Goal: Task Accomplishment & Management: Use online tool/utility

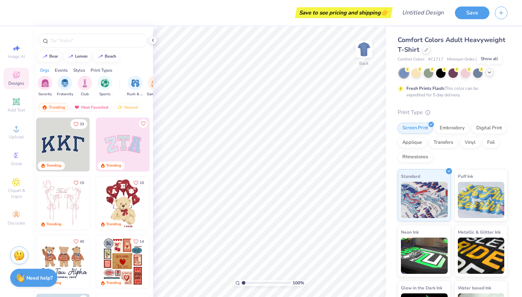
click at [491, 74] on icon at bounding box center [490, 73] width 6 height 6
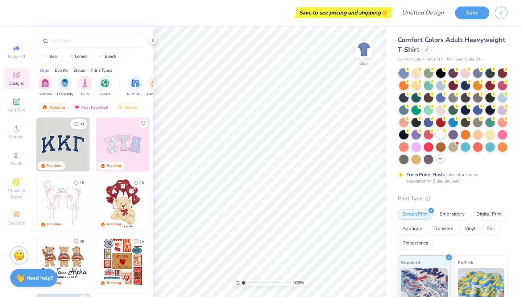
click at [444, 134] on div at bounding box center [440, 133] width 9 height 9
click at [70, 40] on input "text" at bounding box center [96, 40] width 93 height 7
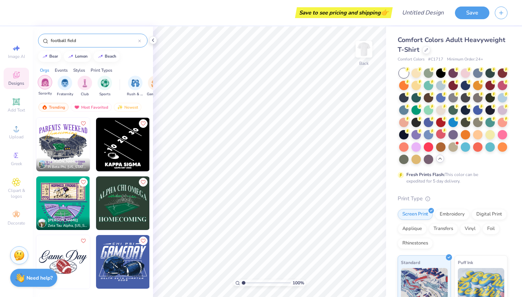
click at [46, 85] on img "filter for Sorority" at bounding box center [45, 82] width 8 height 8
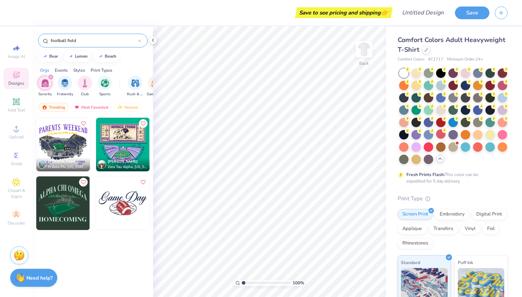
click at [87, 40] on input "football field" at bounding box center [94, 40] width 88 height 7
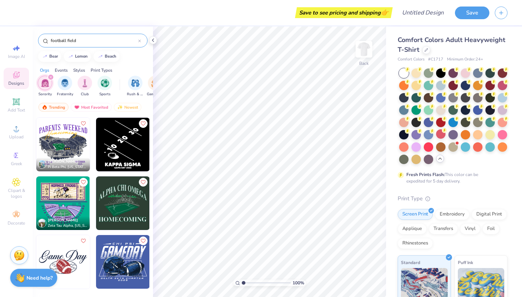
click at [74, 39] on input "football field" at bounding box center [94, 40] width 88 height 7
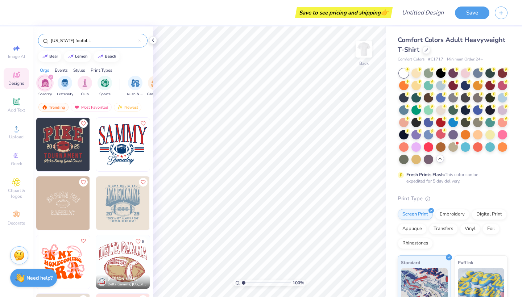
type input "[US_STATE] footbLL"
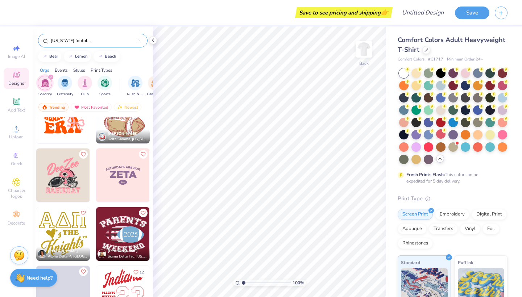
scroll to position [87, 0]
click at [59, 280] on img at bounding box center [63, 293] width 54 height 54
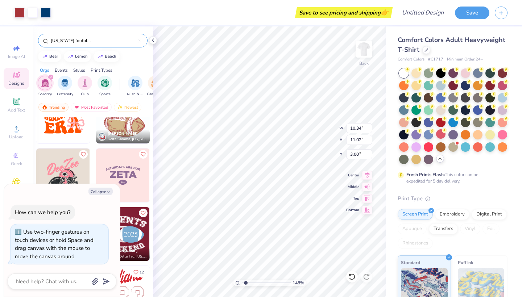
type input "1.71"
type textarea "x"
type input "1.48"
drag, startPoint x: 242, startPoint y: 282, endPoint x: 246, endPoint y: 282, distance: 3.6
click at [246, 282] on input "range" at bounding box center [266, 283] width 49 height 7
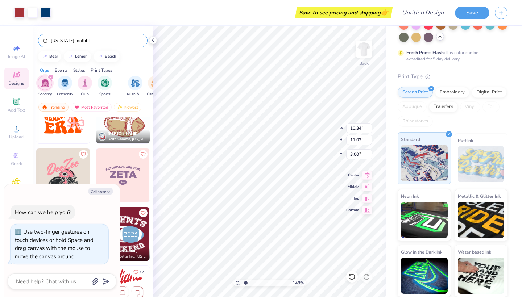
scroll to position [122, 0]
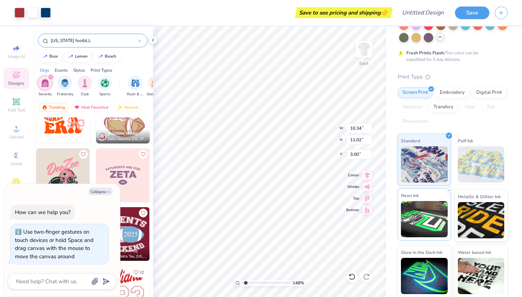
click at [425, 222] on img at bounding box center [424, 219] width 47 height 36
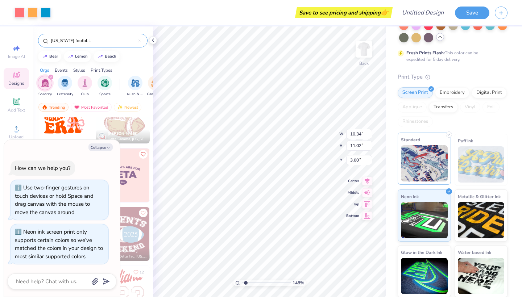
click at [432, 166] on img at bounding box center [424, 163] width 47 height 36
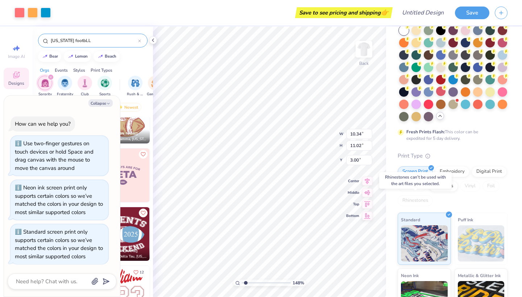
scroll to position [42, 0]
click at [32, 283] on textarea at bounding box center [52, 281] width 74 height 9
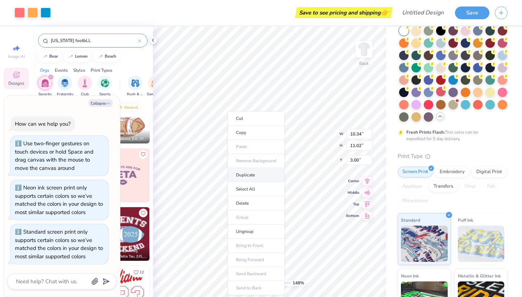
type textarea "x"
click at [77, 41] on input "[US_STATE] footbLL" at bounding box center [94, 40] width 88 height 7
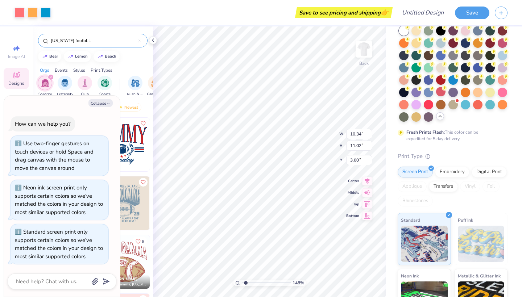
click at [77, 41] on input "[US_STATE] footbLL" at bounding box center [94, 40] width 88 height 7
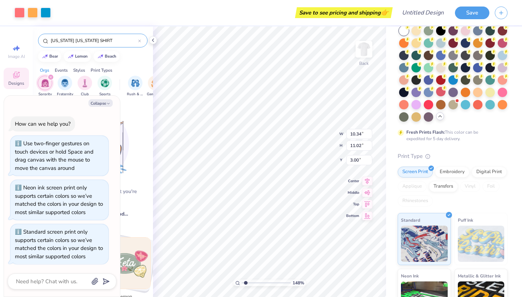
click at [126, 107] on div "[PERSON_NAME]! We can't find what you're looking for. Try our top searches inst…" at bounding box center [93, 205] width 120 height 208
click at [96, 40] on input "[US_STATE] [US_STATE] SHIRT" at bounding box center [94, 40] width 88 height 7
type input "[US_STATE] [US_STATE]"
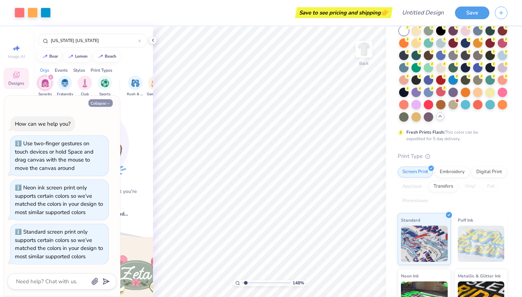
click at [107, 104] on icon "button" at bounding box center [108, 104] width 4 height 4
type textarea "x"
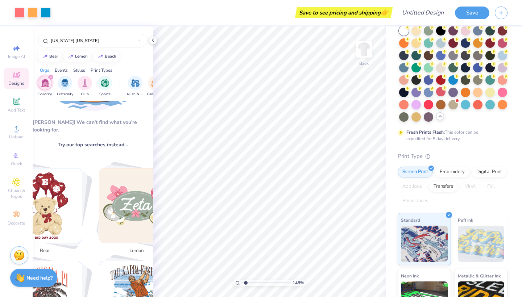
scroll to position [70, 0]
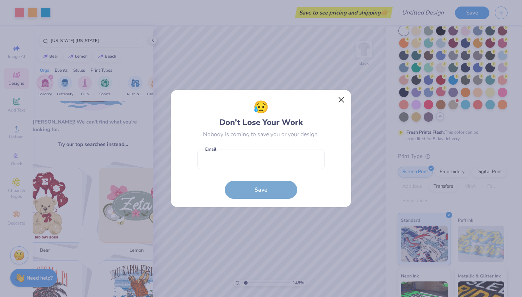
click at [345, 98] on button "Close" at bounding box center [342, 100] width 14 height 14
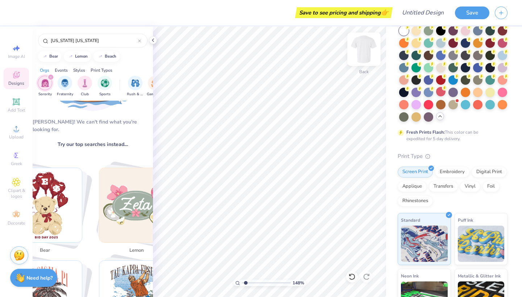
click at [366, 51] on img at bounding box center [364, 49] width 29 height 29
drag, startPoint x: 244, startPoint y: 283, endPoint x: 224, endPoint y: 283, distance: 20.3
type input "1"
click at [224, 283] on div "100 %" at bounding box center [269, 161] width 271 height 271
click at [12, 102] on icon at bounding box center [16, 102] width 9 height 9
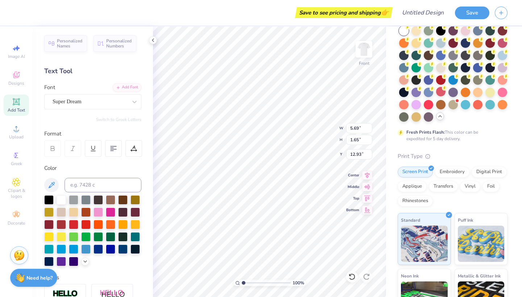
scroll to position [0, 1]
type textarea "RED RIVER RIVALRY"
click at [501, 106] on div at bounding box center [502, 103] width 9 height 9
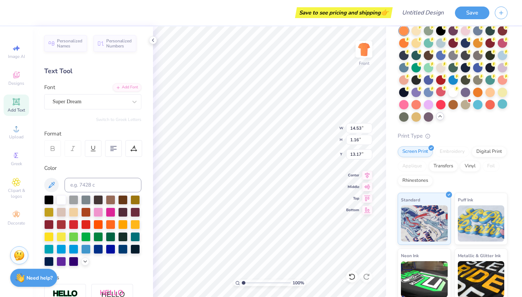
type input "14.53"
type input "1.16"
click at [455, 95] on div at bounding box center [453, 91] width 9 height 9
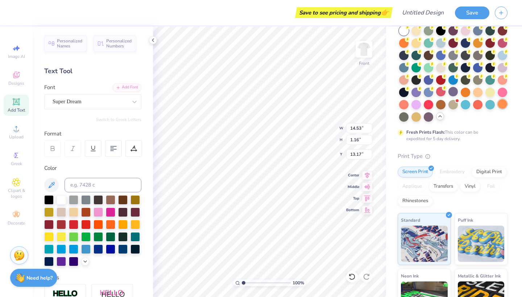
click at [506, 101] on div at bounding box center [502, 103] width 9 height 9
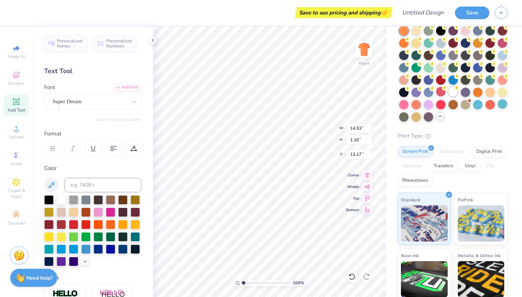
click at [449, 90] on div at bounding box center [453, 91] width 9 height 9
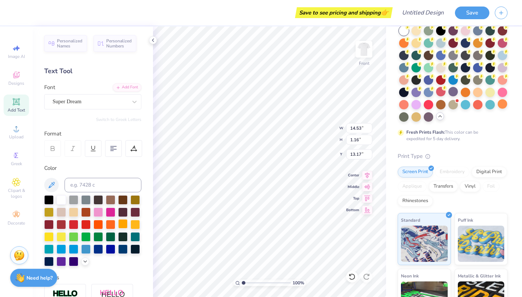
click at [127, 223] on div at bounding box center [122, 223] width 9 height 9
click at [109, 225] on div at bounding box center [110, 223] width 9 height 9
type input "5.22"
type textarea "RED RIVER RIVALRY"
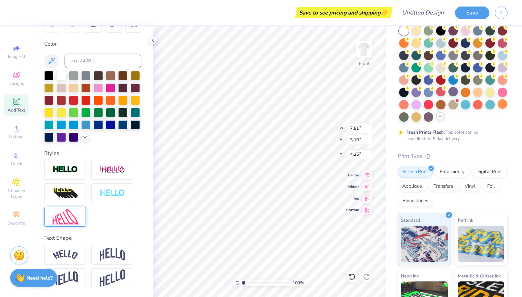
scroll to position [124, 0]
click at [65, 209] on div at bounding box center [65, 217] width 42 height 20
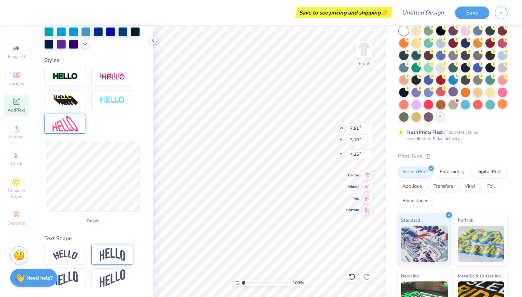
scroll to position [218, 0]
click at [112, 255] on img at bounding box center [112, 255] width 25 height 14
click at [98, 222] on button "Reset" at bounding box center [92, 220] width 19 height 12
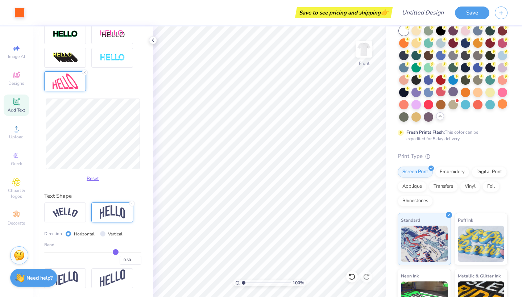
scroll to position [260, 0]
click at [107, 281] on img at bounding box center [112, 279] width 25 height 18
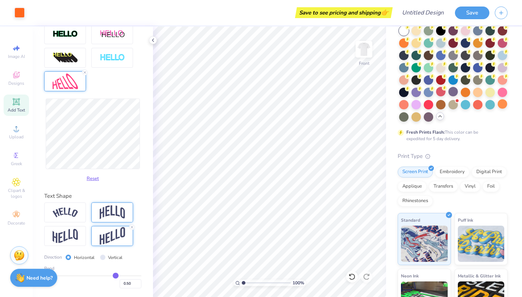
click at [106, 218] on img at bounding box center [112, 213] width 25 height 14
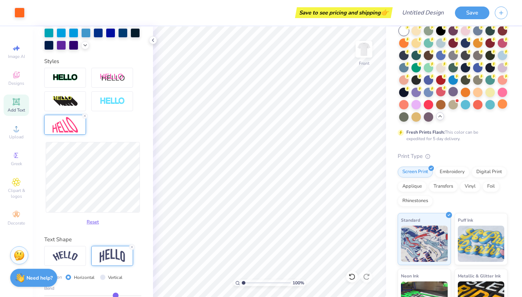
scroll to position [212, 0]
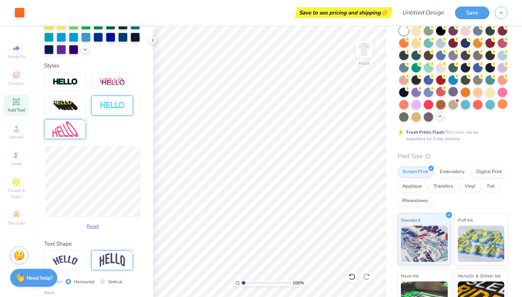
click at [112, 99] on div at bounding box center [112, 106] width 42 height 20
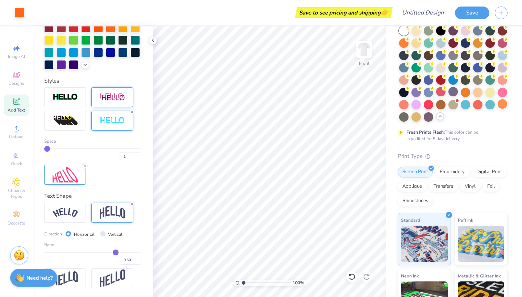
scroll to position [197, 0]
click at [65, 114] on div at bounding box center [65, 121] width 42 height 20
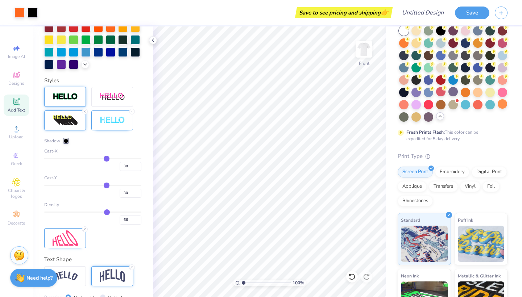
click at [64, 92] on div at bounding box center [65, 97] width 42 height 20
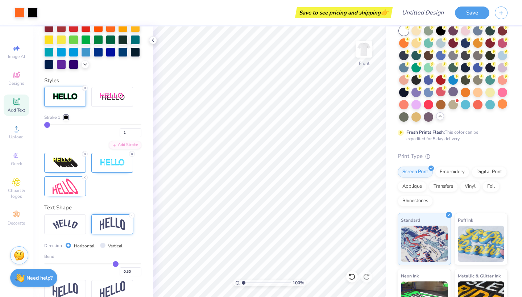
type input "3"
type input "4"
type input "8"
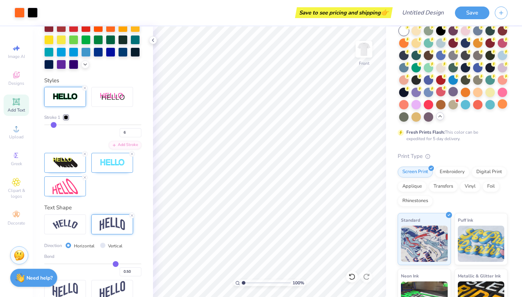
type input "8"
type input "11"
type input "10"
type input "12"
type input "11"
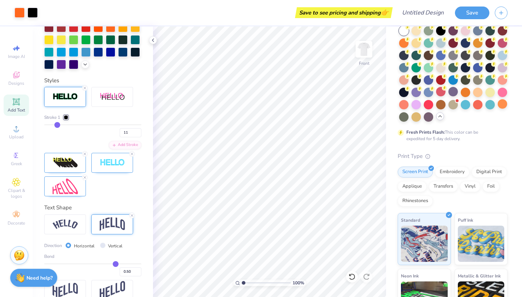
type input "14"
type input "12"
type input "16"
type input "17"
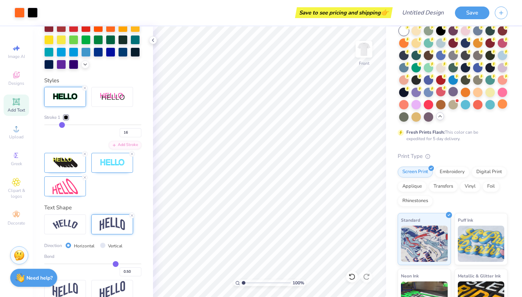
type input "17"
type input "19"
type input "20"
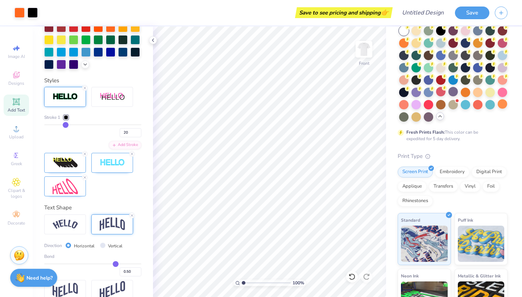
type input "22"
type input "23"
type input "25"
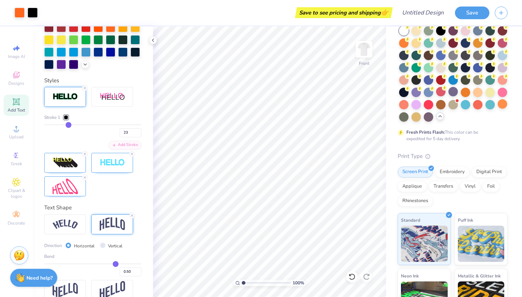
type input "24"
type input "27"
type input "28"
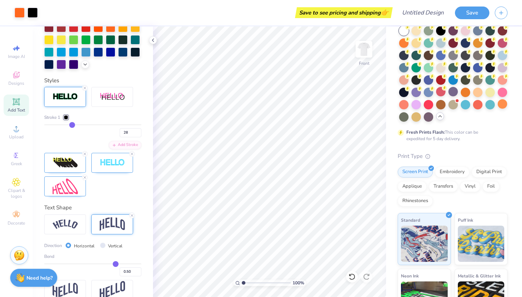
type input "29"
type input "30"
drag, startPoint x: 46, startPoint y: 124, endPoint x: 71, endPoint y: 125, distance: 25.0
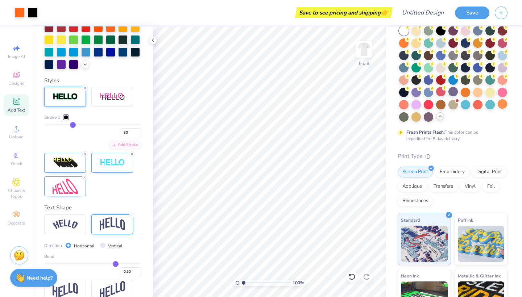
type input "29"
click at [73, 125] on input "range" at bounding box center [92, 124] width 97 height 1
type input "29"
click at [63, 160] on img at bounding box center [65, 163] width 25 height 12
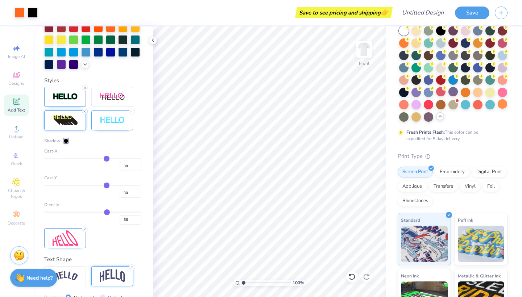
click at [86, 112] on icon at bounding box center [85, 112] width 4 height 4
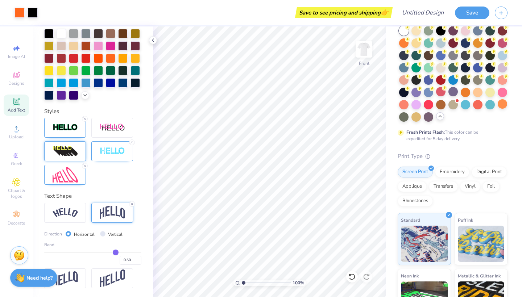
scroll to position [167, 0]
type input "0.45"
type input "0.44"
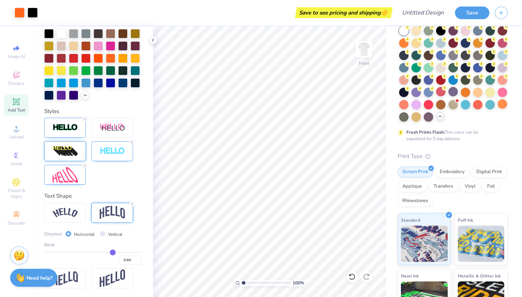
type input "0.41"
type input "0.39"
type input "0.37"
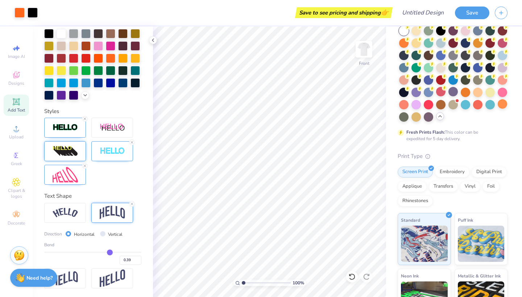
type input "0.37"
type input "0.34"
type input "0.31"
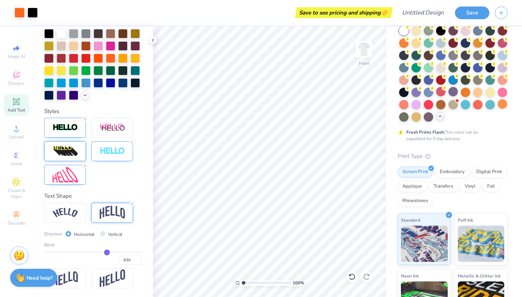
type input "0.27"
type input "0.24"
type input "0.2"
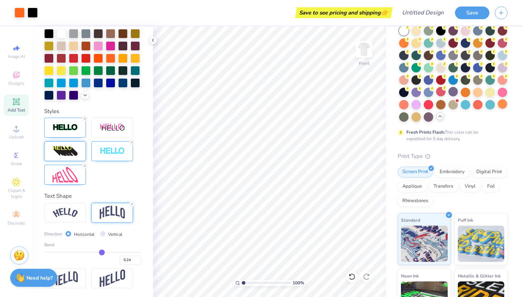
type input "0.20"
type input "0.16"
type input "0.12"
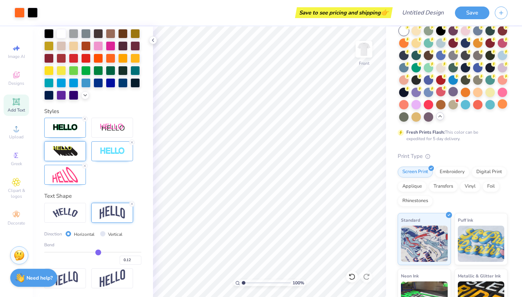
type input "0.09"
type input "0.06"
type input "0.05"
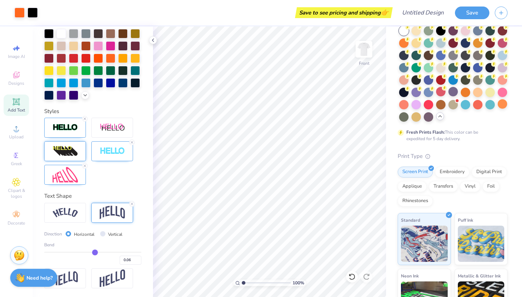
type input "0.05"
type input "0.02"
type input "0"
type input "0.00"
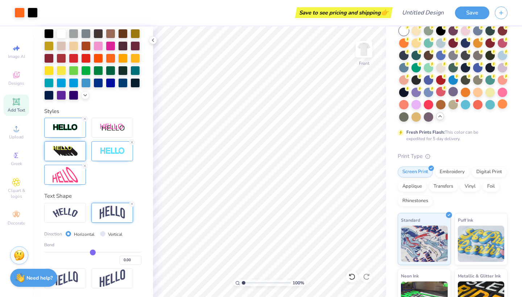
type input "-0.02"
type input "-0.04"
type input "-0.06"
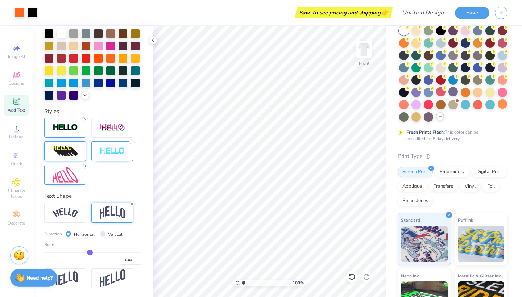
type input "-0.06"
type input "-0.08"
type input "-0.1"
type input "-0.10"
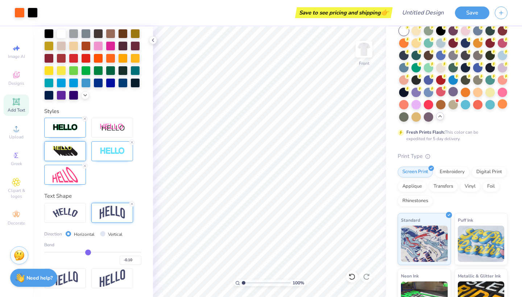
type input "-0.11"
type input "-0.13"
type input "-0.14"
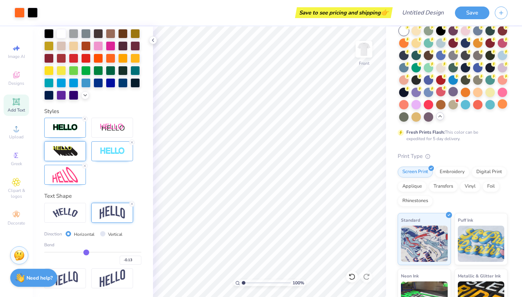
type input "-0.14"
type input "-0.16"
type input "-0.17"
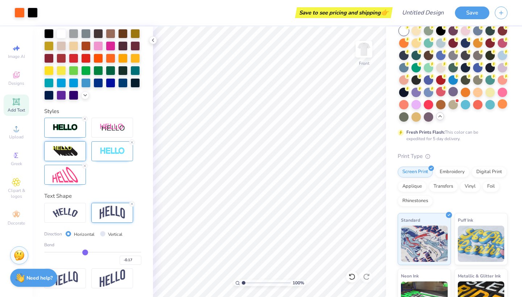
type input "-0.19"
type input "-0.21"
type input "-0.22"
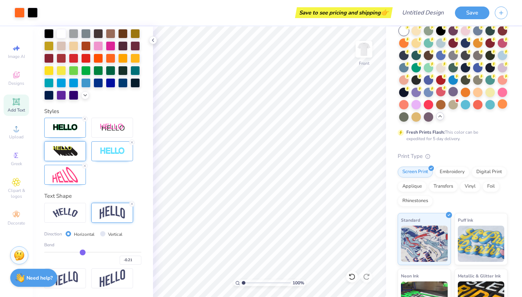
type input "-0.22"
type input "-0.24"
type input "-0.25"
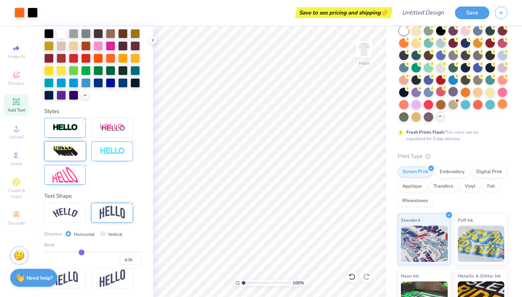
type input "-0.26"
type input "-0.28"
type input "-0.29"
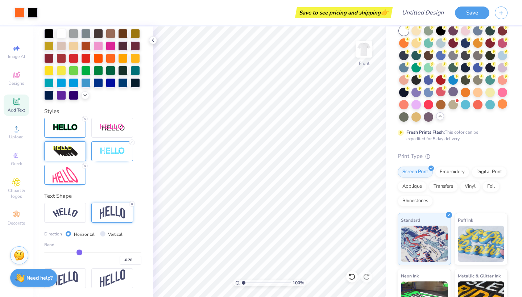
type input "-0.29"
type input "-0.31"
type input "-0.32"
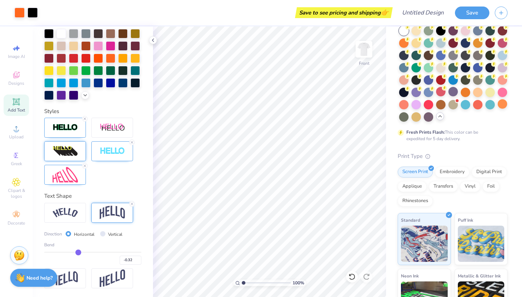
type input "-0.33"
type input "-0.32"
type input "-0.31"
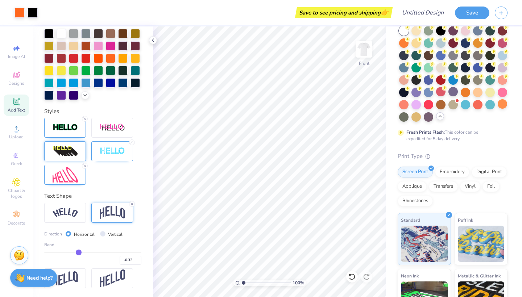
type input "-0.31"
type input "-0.3"
type input "-0.30"
type input "-0.29"
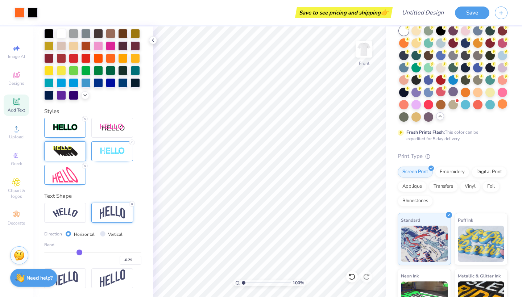
type input "-0.28"
type input "-0.27"
type input "-0.25"
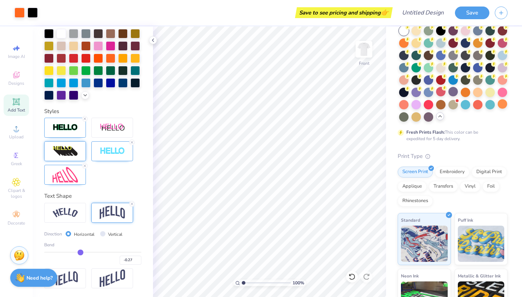
type input "-0.25"
type input "-0.24"
type input "-0.22"
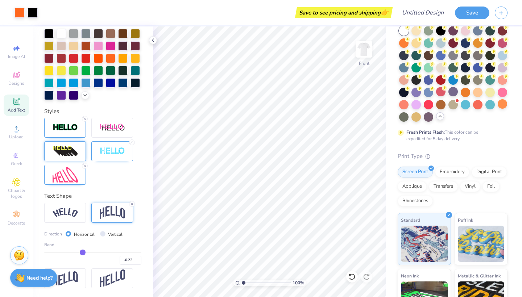
type input "-0.2"
type input "-0.20"
type input "-0.18"
type input "-0.16"
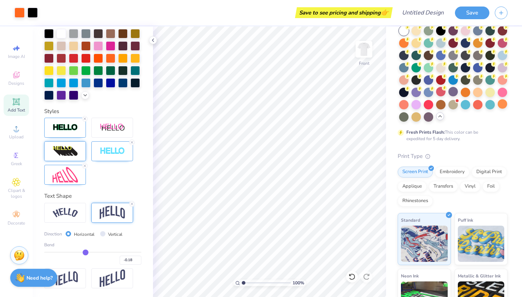
type input "-0.16"
type input "-0.14"
type input "-0.13"
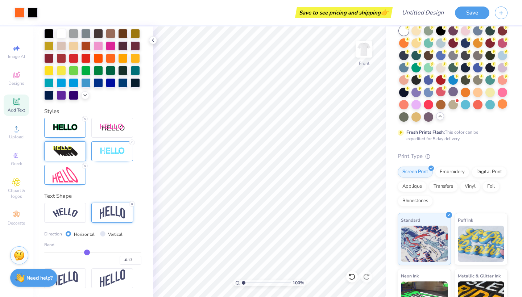
type input "-0.1"
type input "-0.10"
type input "-0.07"
type input "-0.04"
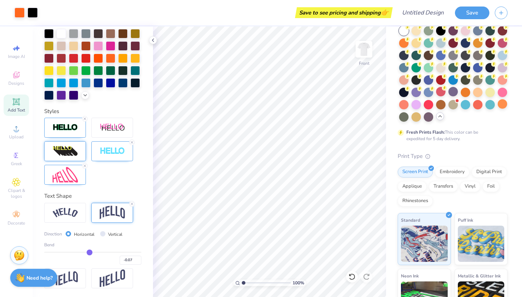
type input "-0.04"
type input "0"
type input "0.00"
type input "0.03"
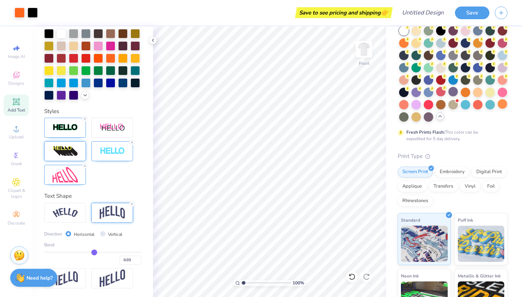
type input "0.07"
type input "0.1"
type input "0.10"
type input "0.15"
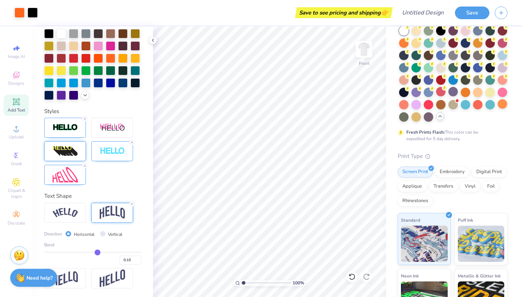
type input "0.15"
type input "0.2"
type input "0.20"
type input "0.25"
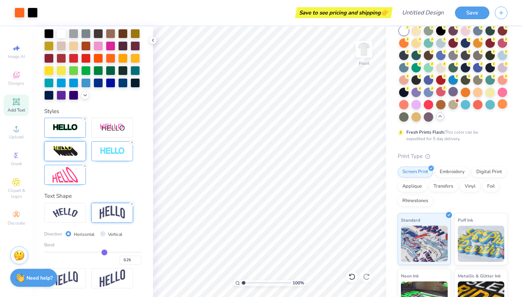
type input "0.31"
type input "0.37"
type input "0.41"
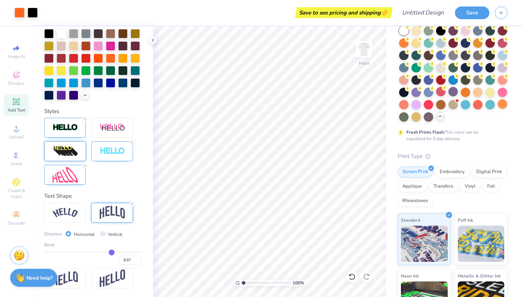
type input "0.41"
type input "0.45"
type input "0.48"
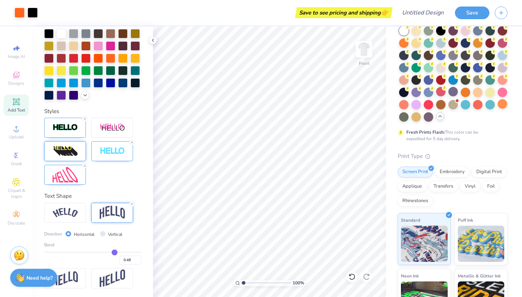
type input "0.52"
type input "0.54"
type input "0.56"
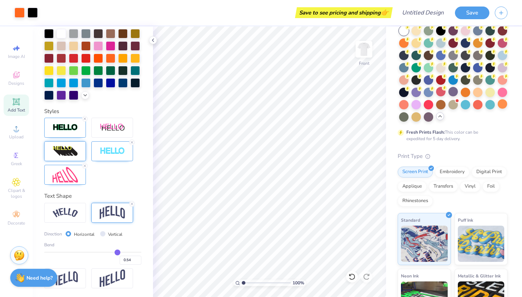
type input "0.56"
type input "0.59"
type input "0.6"
type input "0.60"
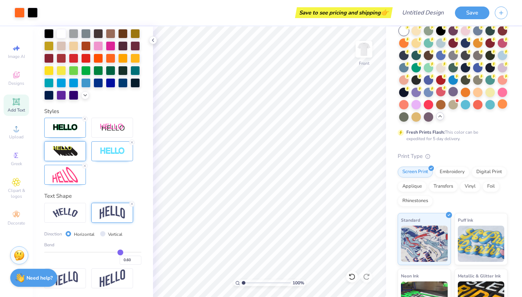
type input "0.61"
type input "0.62"
type input "0.63"
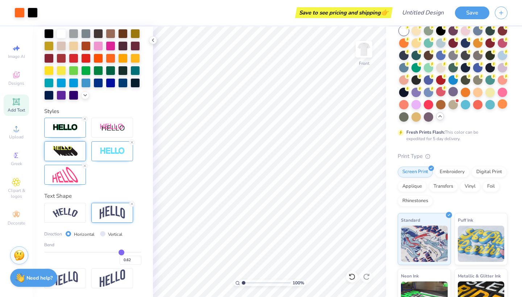
type input "0.63"
type input "0.65"
drag, startPoint x: 114, startPoint y: 252, endPoint x: 122, endPoint y: 247, distance: 9.6
click at [123, 247] on div "Bend 0.67" at bounding box center [92, 253] width 97 height 23
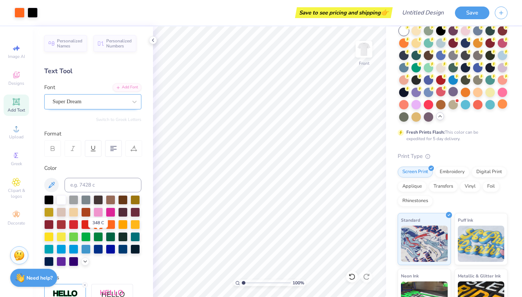
scroll to position [0, 0]
click at [135, 99] on icon at bounding box center [134, 101] width 7 height 7
